Goal: Transaction & Acquisition: Purchase product/service

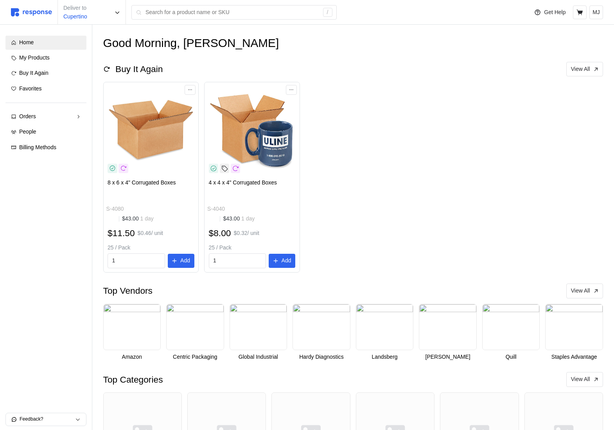
click at [197, 2] on div "Deliver to Cupertino /" at bounding box center [267, 12] width 513 height 25
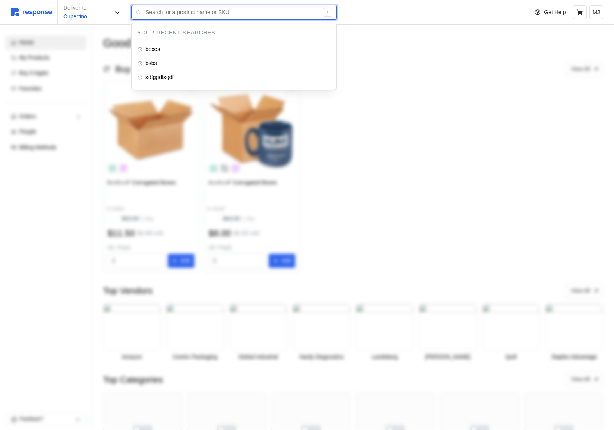
click at [197, 7] on input "text" at bounding box center [232, 12] width 173 height 14
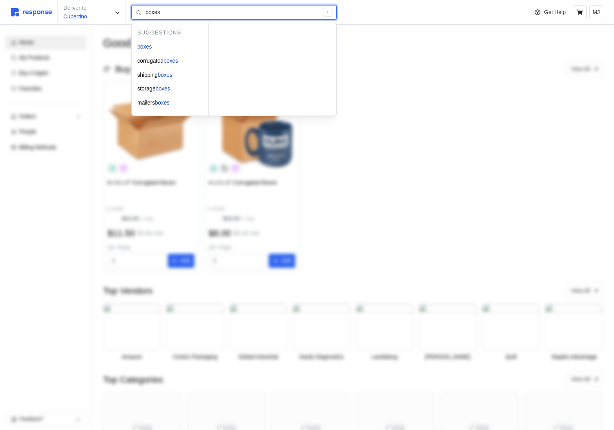
type input "boxes"
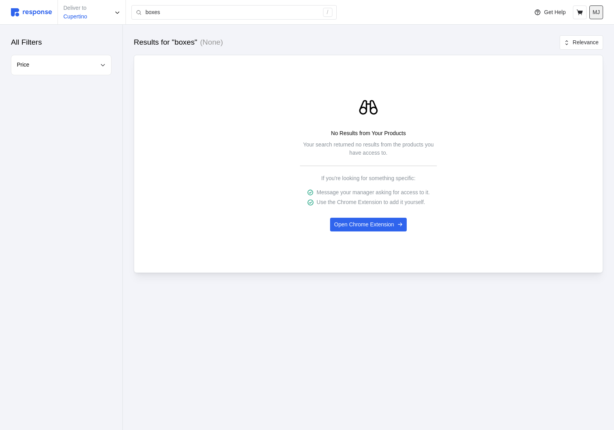
click at [598, 18] on button "MJ" at bounding box center [597, 12] width 14 height 14
click at [553, 49] on button "Logout" at bounding box center [569, 45] width 62 height 14
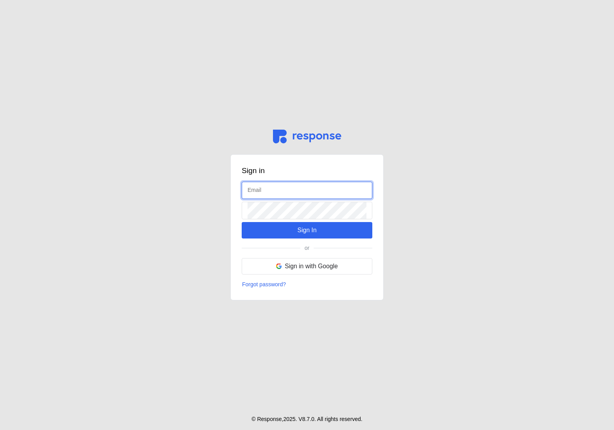
click at [274, 187] on input "text" at bounding box center [307, 190] width 119 height 17
type input "[EMAIL_ADDRESS][DOMAIN_NAME]"
